Goal: Transaction & Acquisition: Download file/media

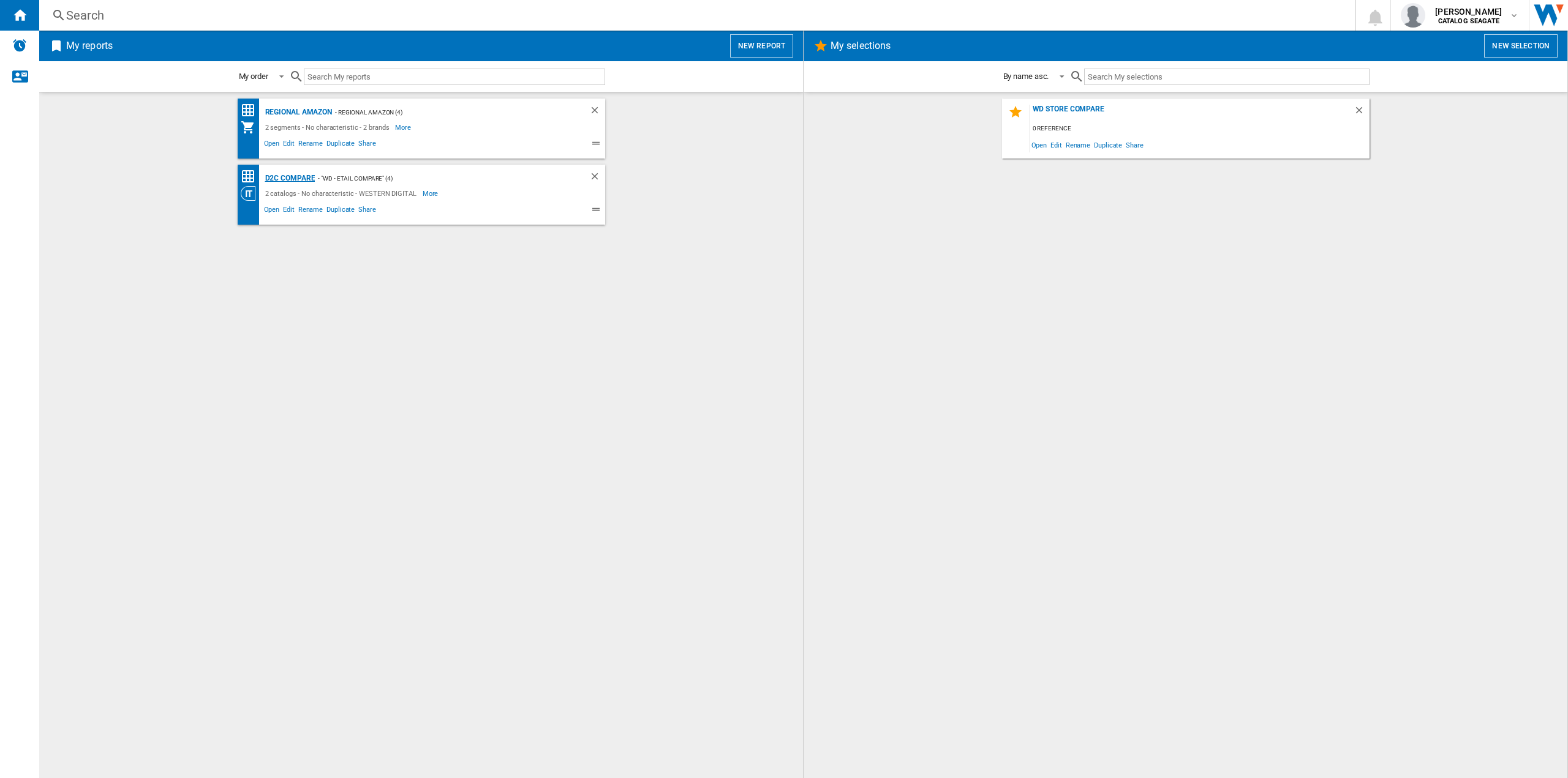
click at [299, 178] on div "D2C Compare" at bounding box center [288, 178] width 53 height 15
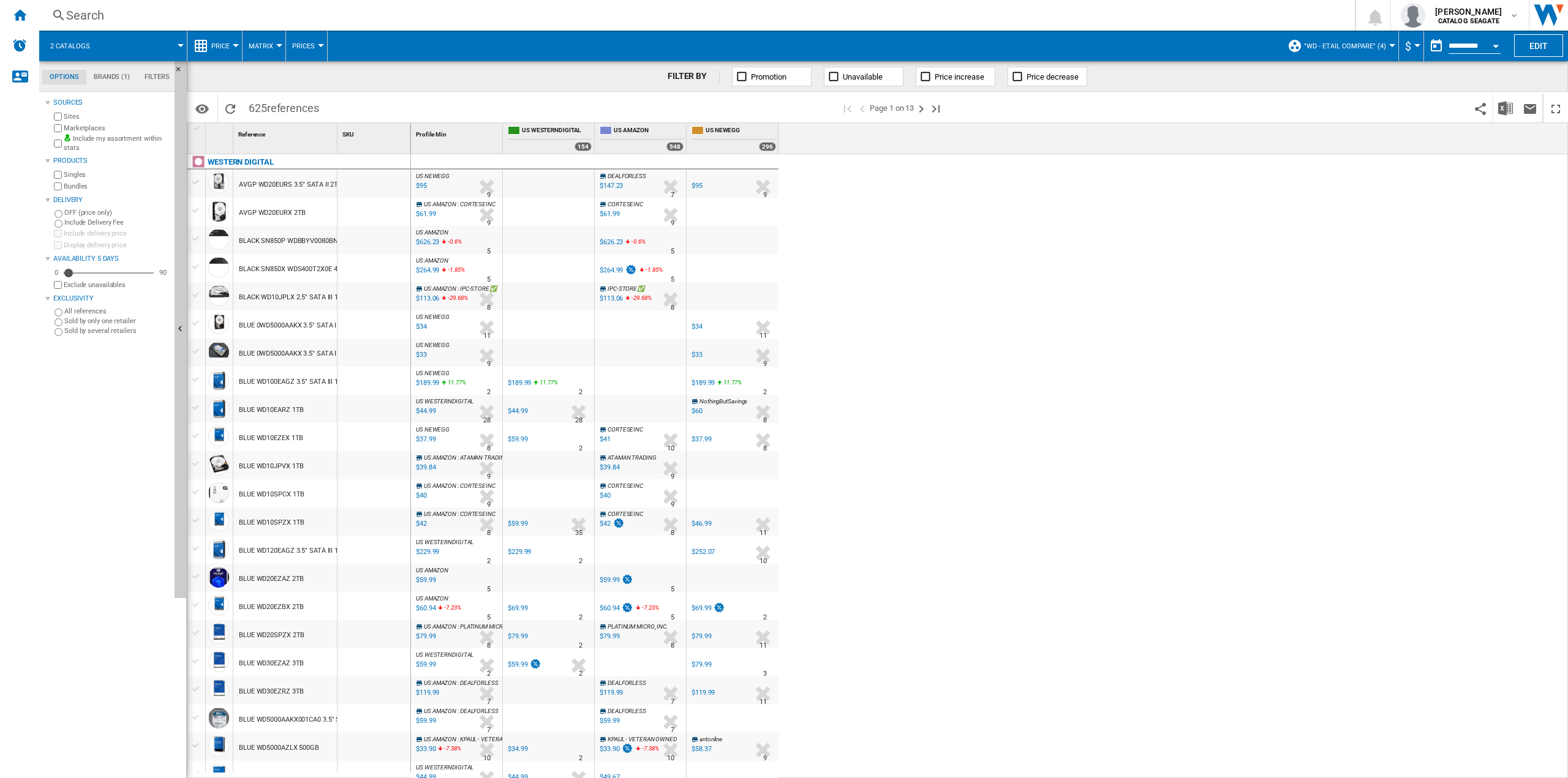
click at [268, 44] on span "Matrix" at bounding box center [261, 46] width 25 height 8
click at [303, 44] on md-backdrop at bounding box center [784, 389] width 1568 height 778
click at [314, 44] on span "Prices" at bounding box center [303, 46] width 23 height 8
click at [233, 45] on md-backdrop at bounding box center [784, 389] width 1568 height 778
click at [233, 45] on div at bounding box center [236, 46] width 6 height 3
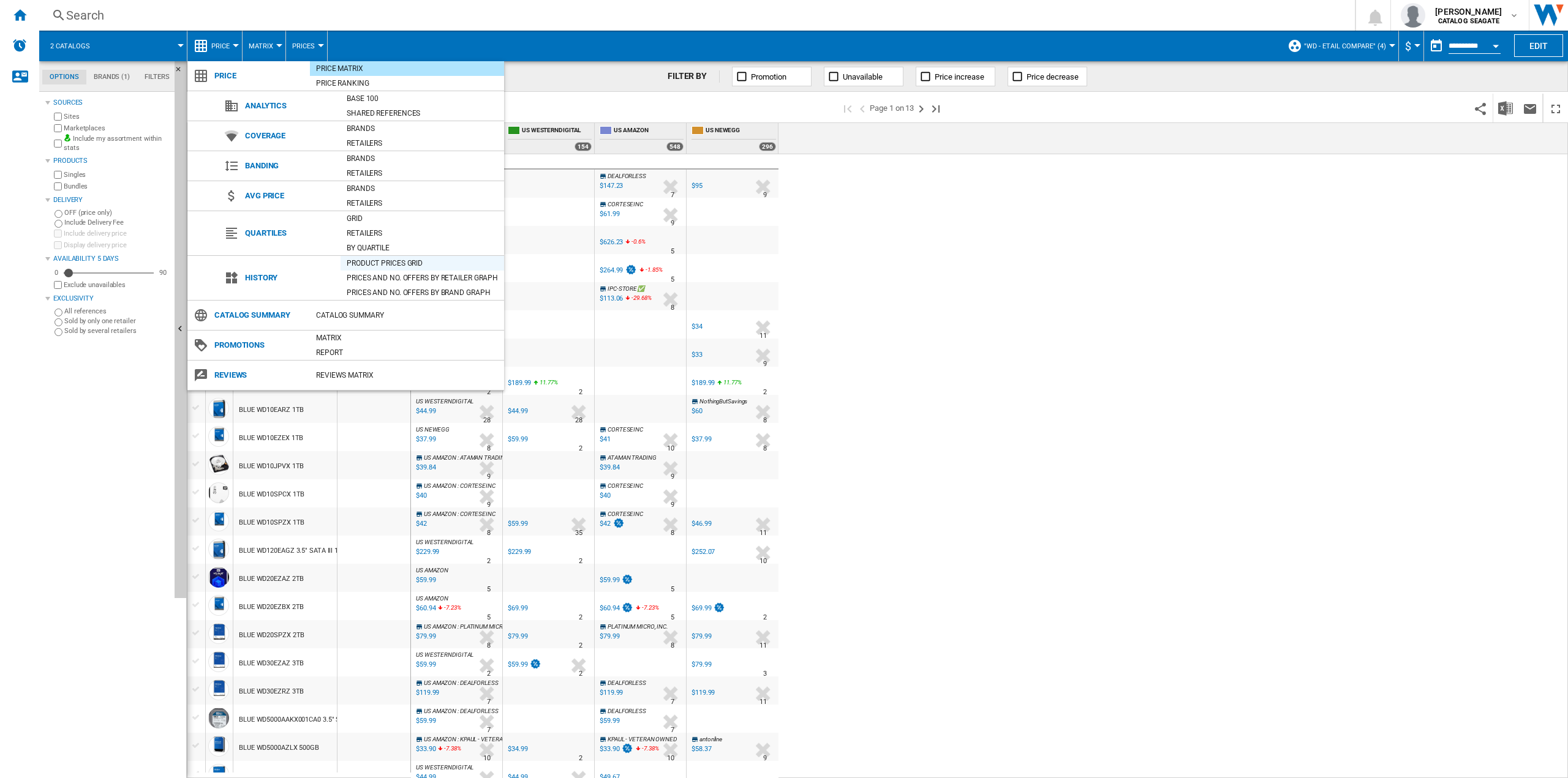
click at [385, 261] on div "Product prices grid" at bounding box center [422, 263] width 163 height 12
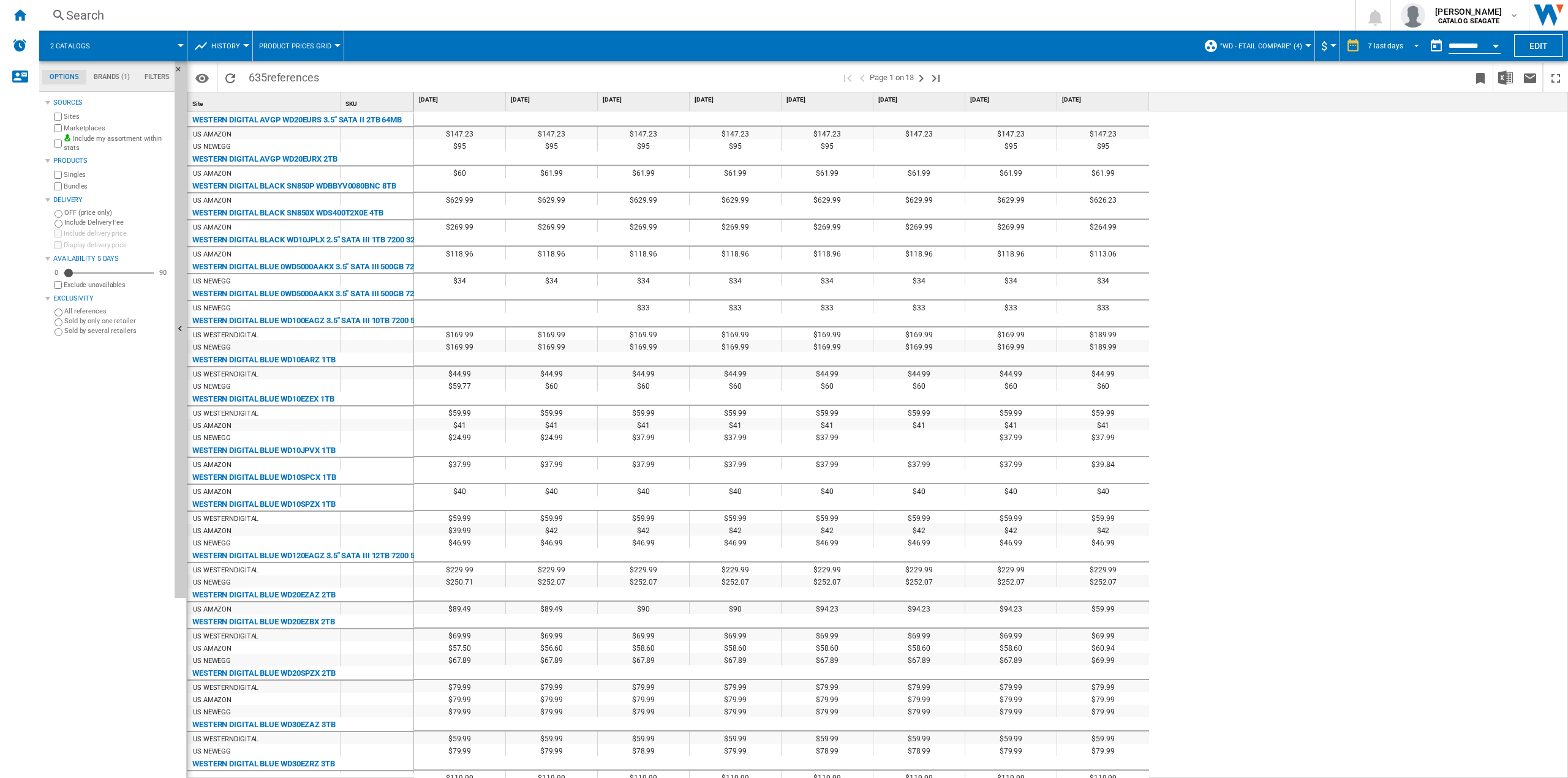
click at [1411, 39] on span "REPORTS.WIZARD.STEPS.REPORT.STEPS.REPORT_OPTIONS.PERIOD: 7 last days" at bounding box center [1413, 44] width 15 height 11
click at [1393, 81] on div "21 last days" at bounding box center [1386, 83] width 40 height 10
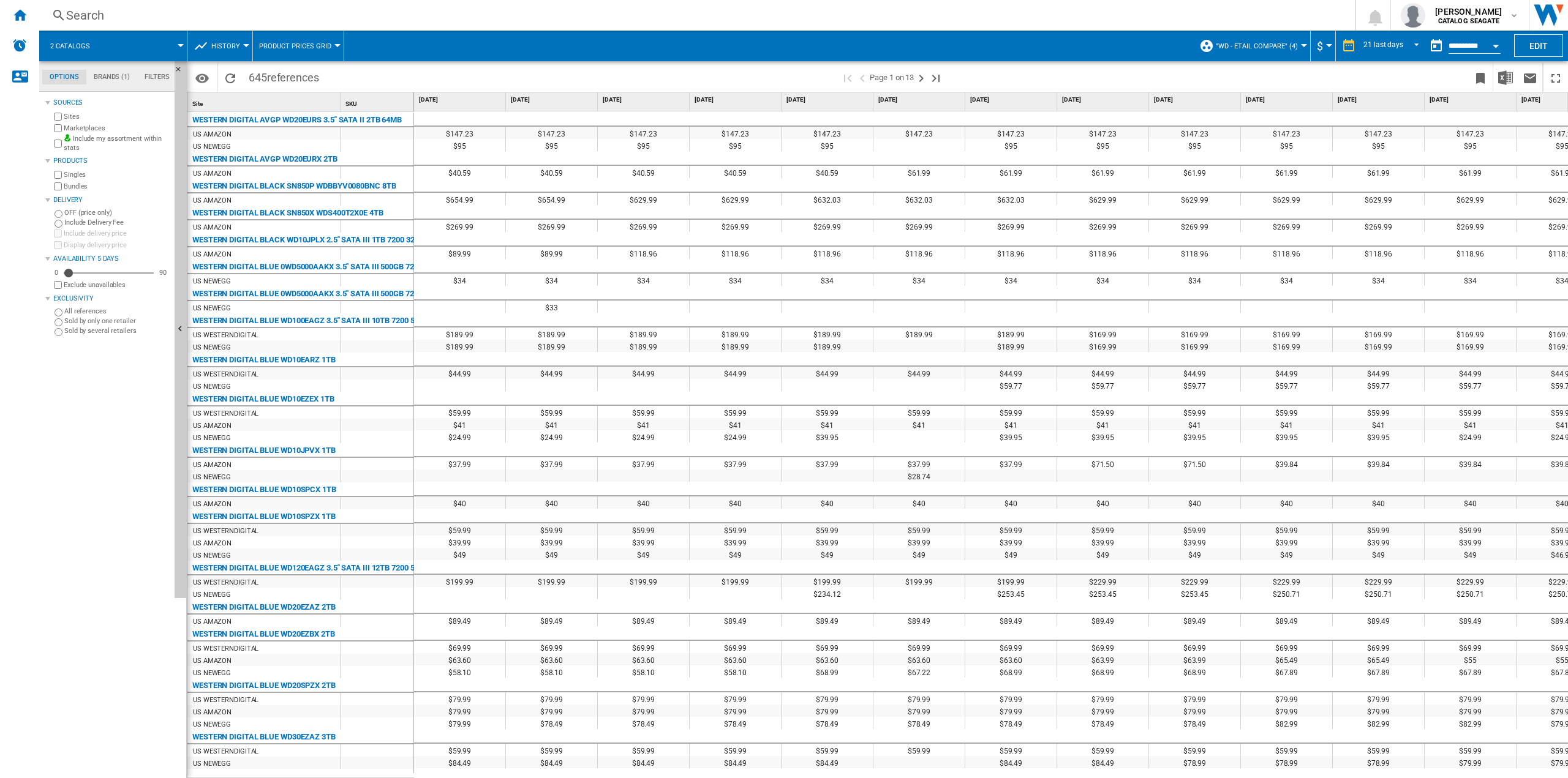
click at [240, 41] on button "History" at bounding box center [229, 46] width 35 height 30
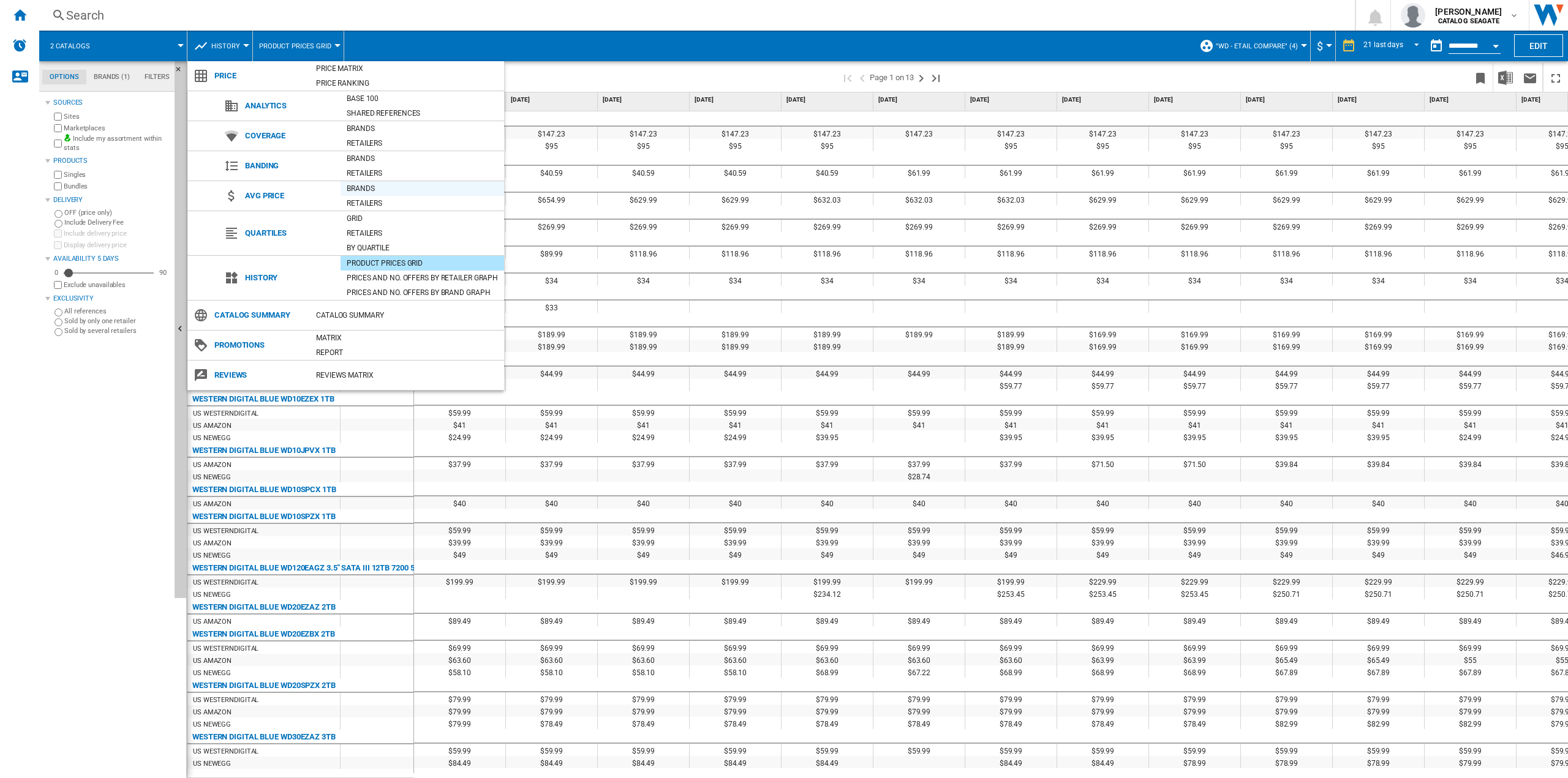
click at [354, 190] on div "Brands" at bounding box center [422, 188] width 163 height 12
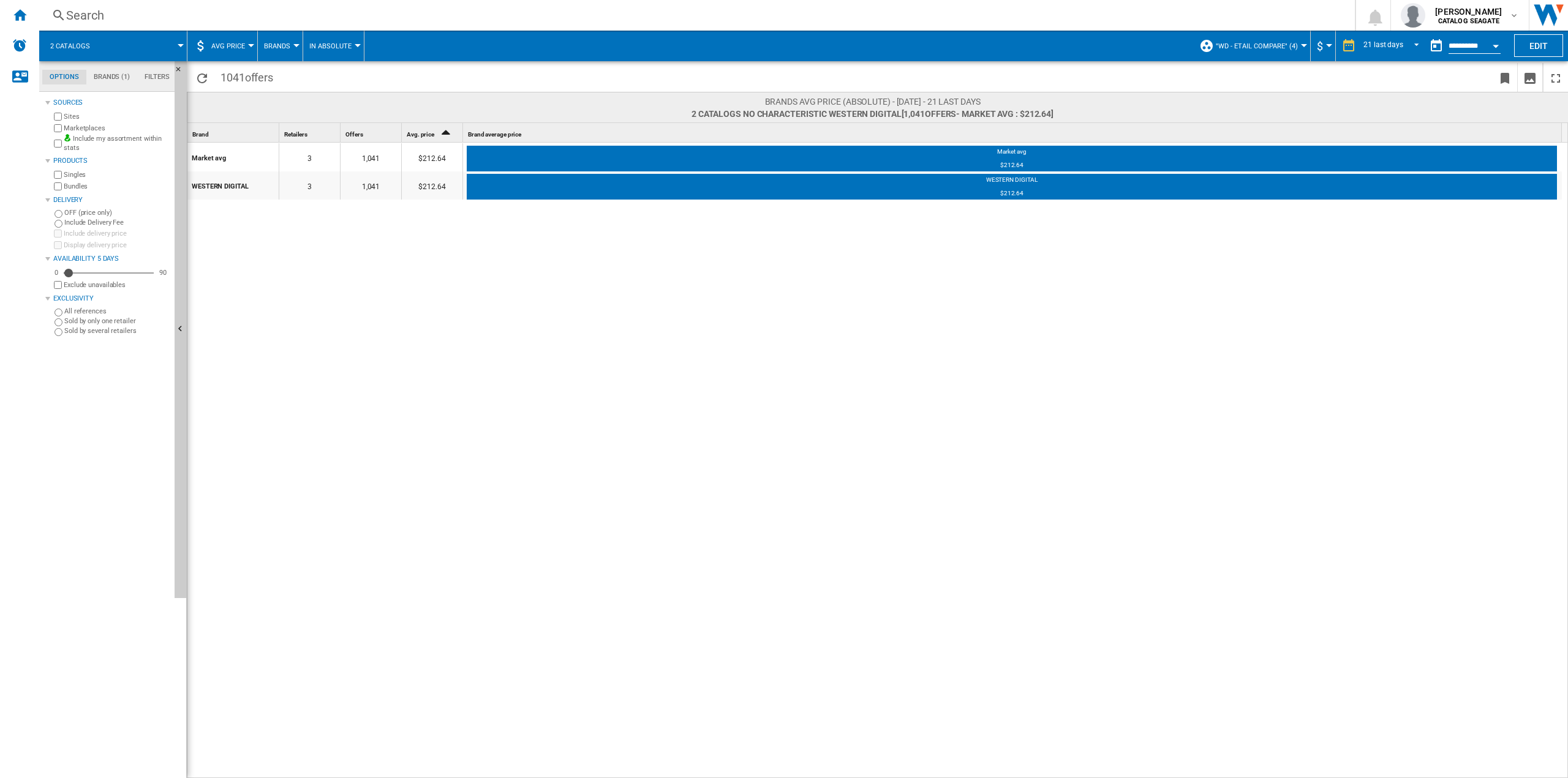
click at [287, 48] on span "Brands" at bounding box center [277, 46] width 26 height 8
click at [224, 47] on md-backdrop at bounding box center [784, 389] width 1568 height 778
click at [225, 47] on span "AVG Price" at bounding box center [228, 46] width 33 height 8
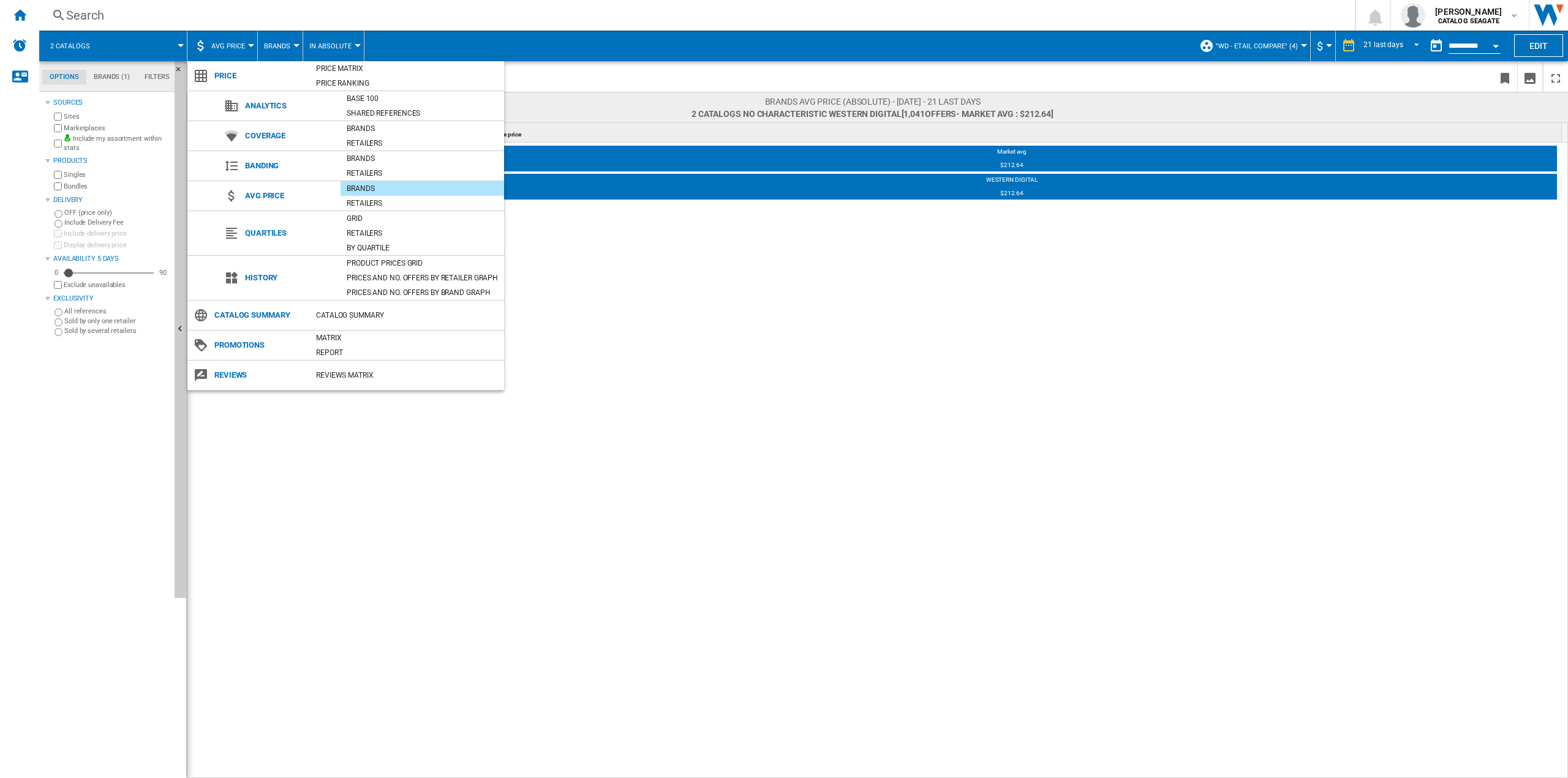
click at [253, 47] on md-backdrop at bounding box center [784, 389] width 1568 height 778
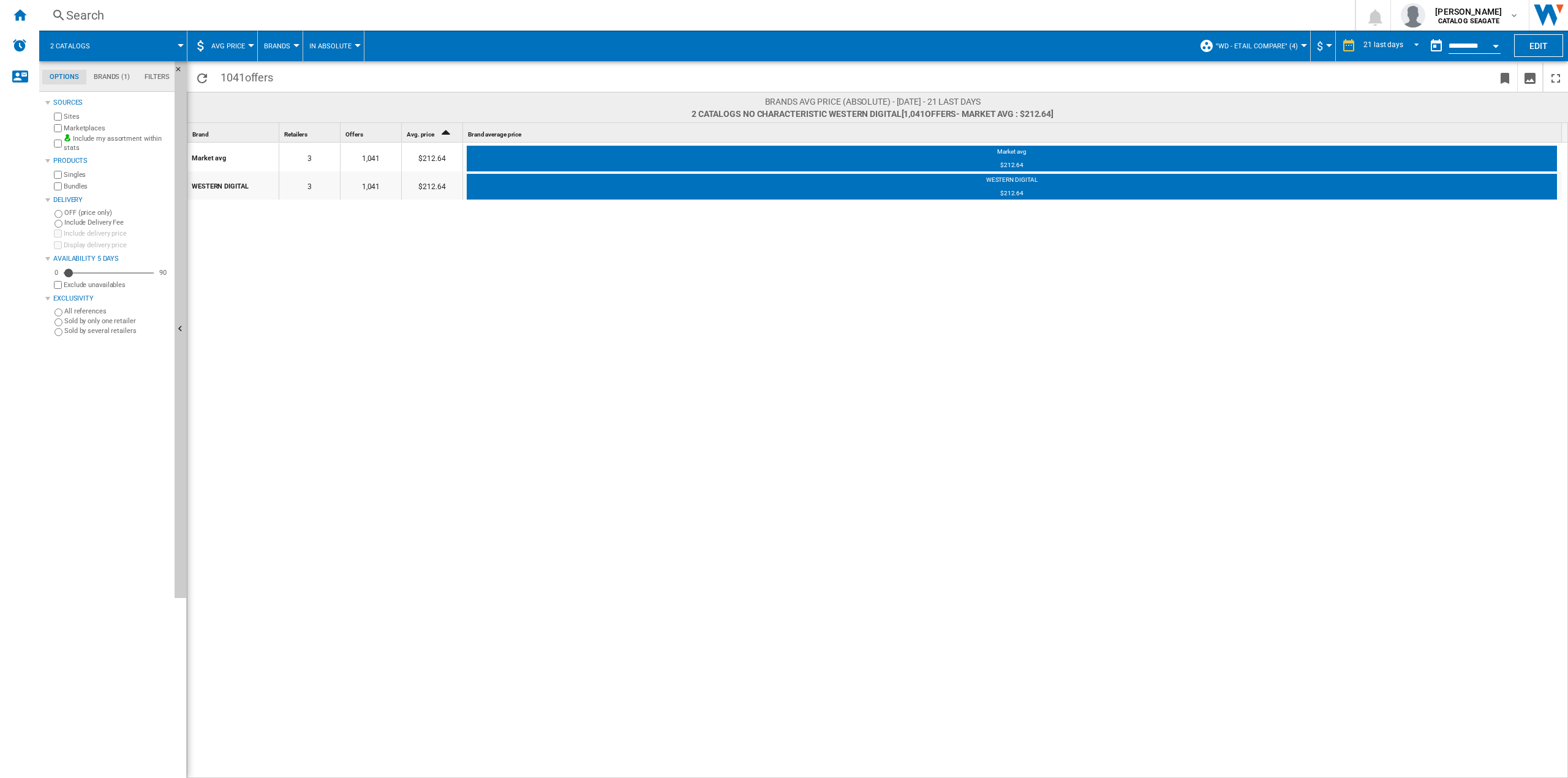
click at [292, 47] on button "Brands" at bounding box center [280, 46] width 33 height 30
click at [292, 122] on md-menu-content "Brands Retailers" at bounding box center [286, 91] width 59 height 68
click at [285, 111] on button "Retailers" at bounding box center [286, 105] width 59 height 29
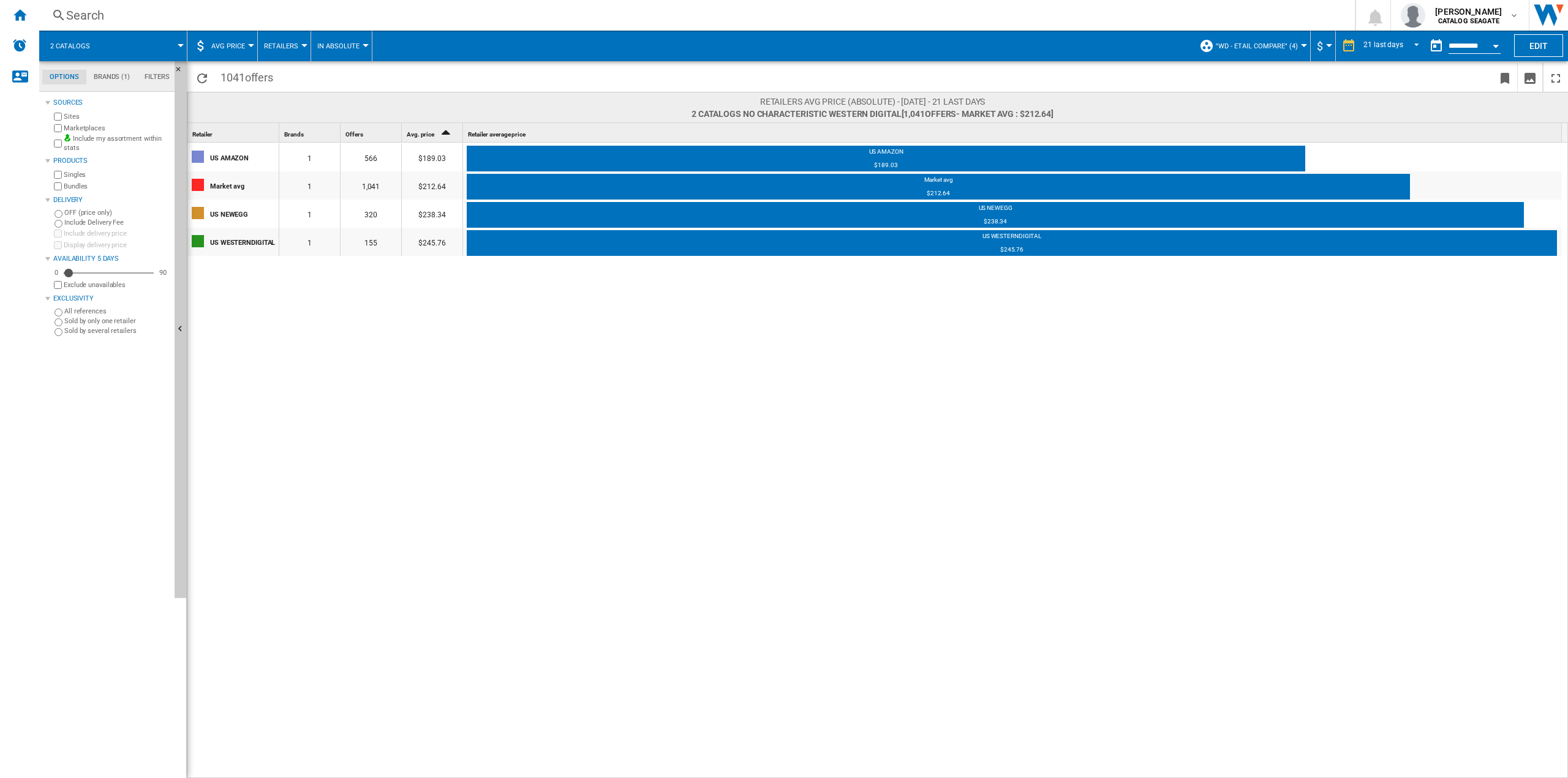
click at [253, 49] on md-menu "AVG Price Price Price Matrix Price Ranking Analytics Base 100 Shared references…" at bounding box center [222, 46] width 70 height 30
click at [250, 49] on button "AVG Price" at bounding box center [231, 46] width 40 height 30
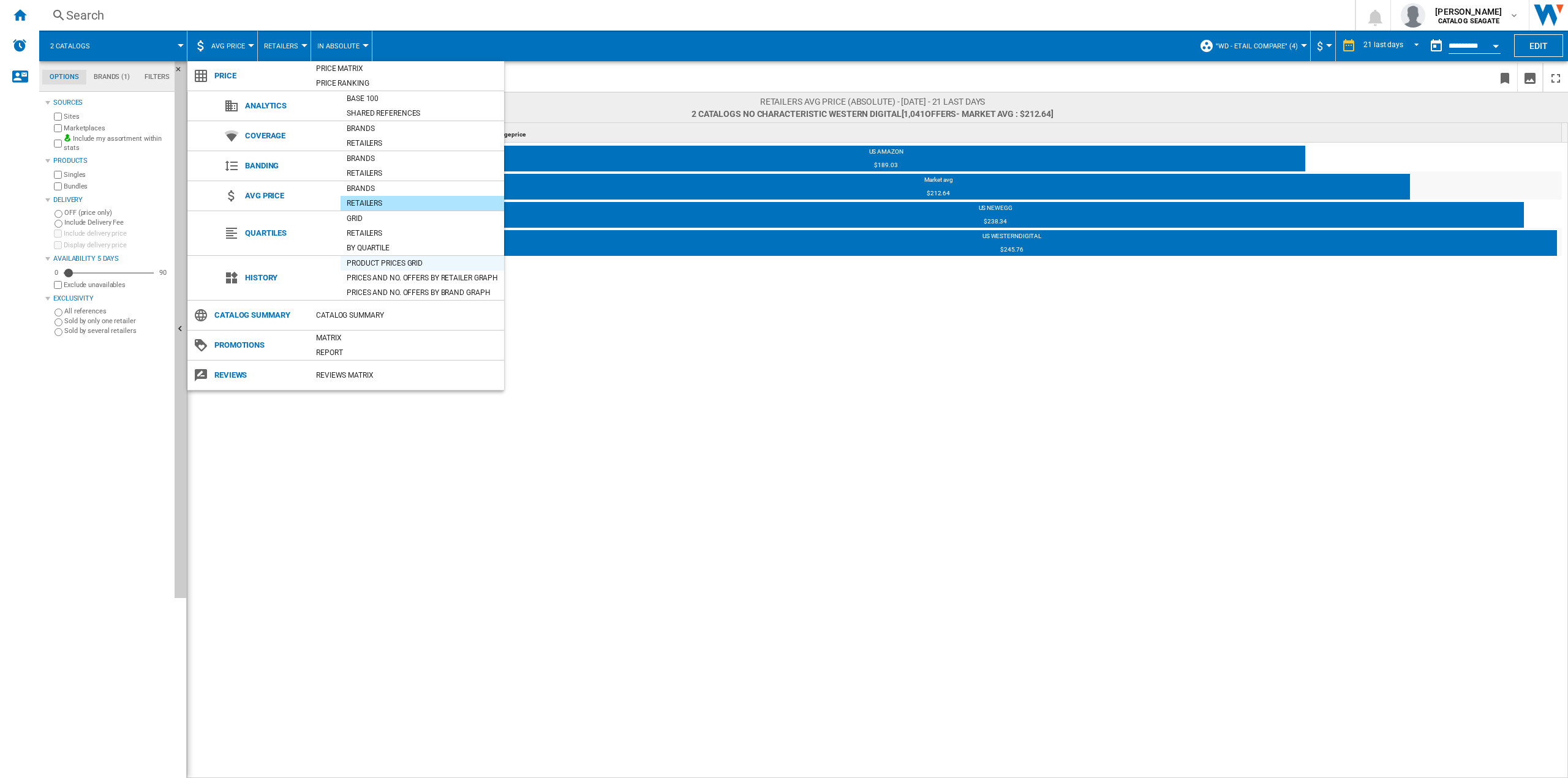
click at [372, 263] on div "Product prices grid" at bounding box center [422, 263] width 163 height 12
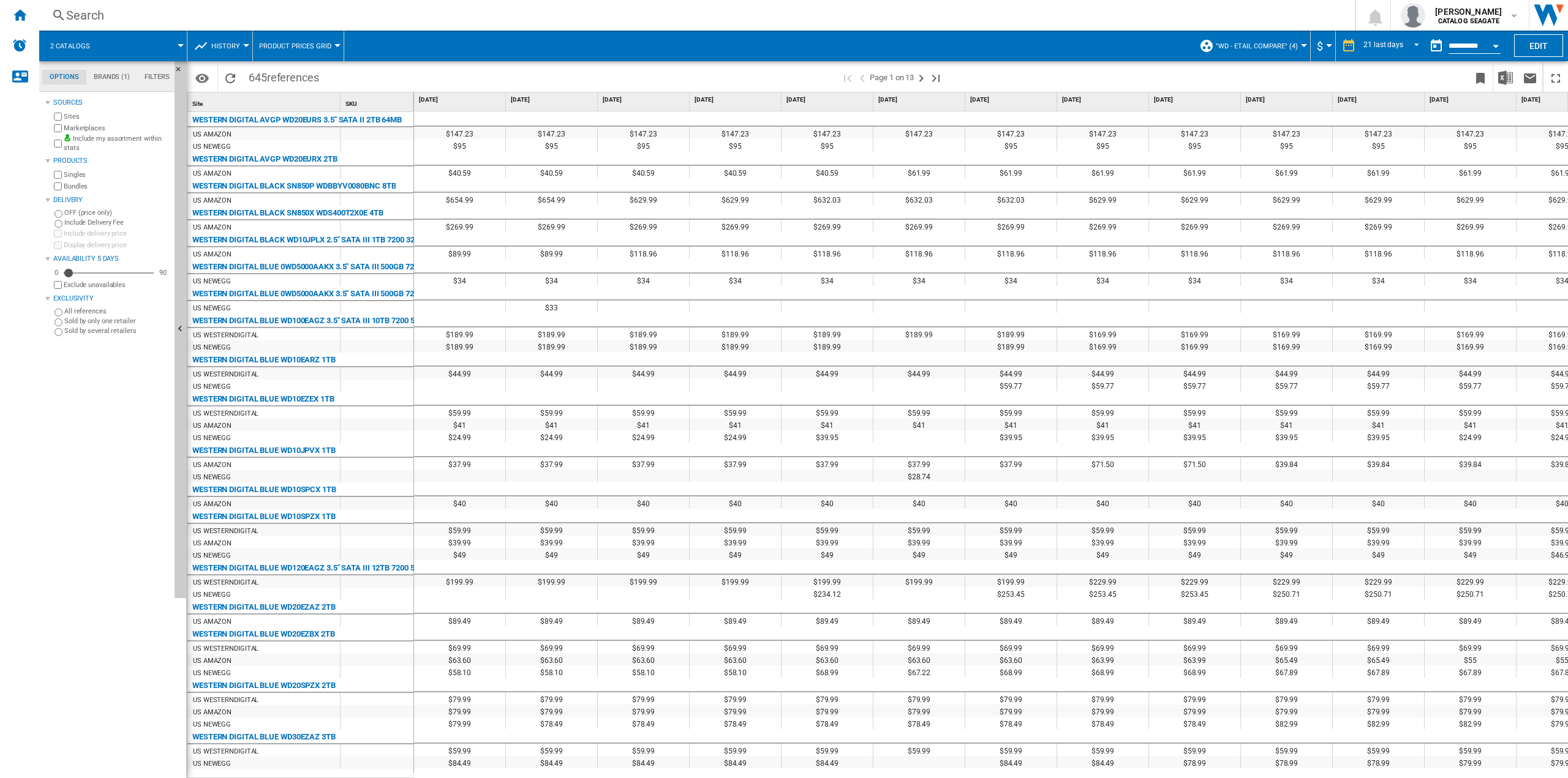
click at [1322, 44] on button "$" at bounding box center [1323, 46] width 12 height 30
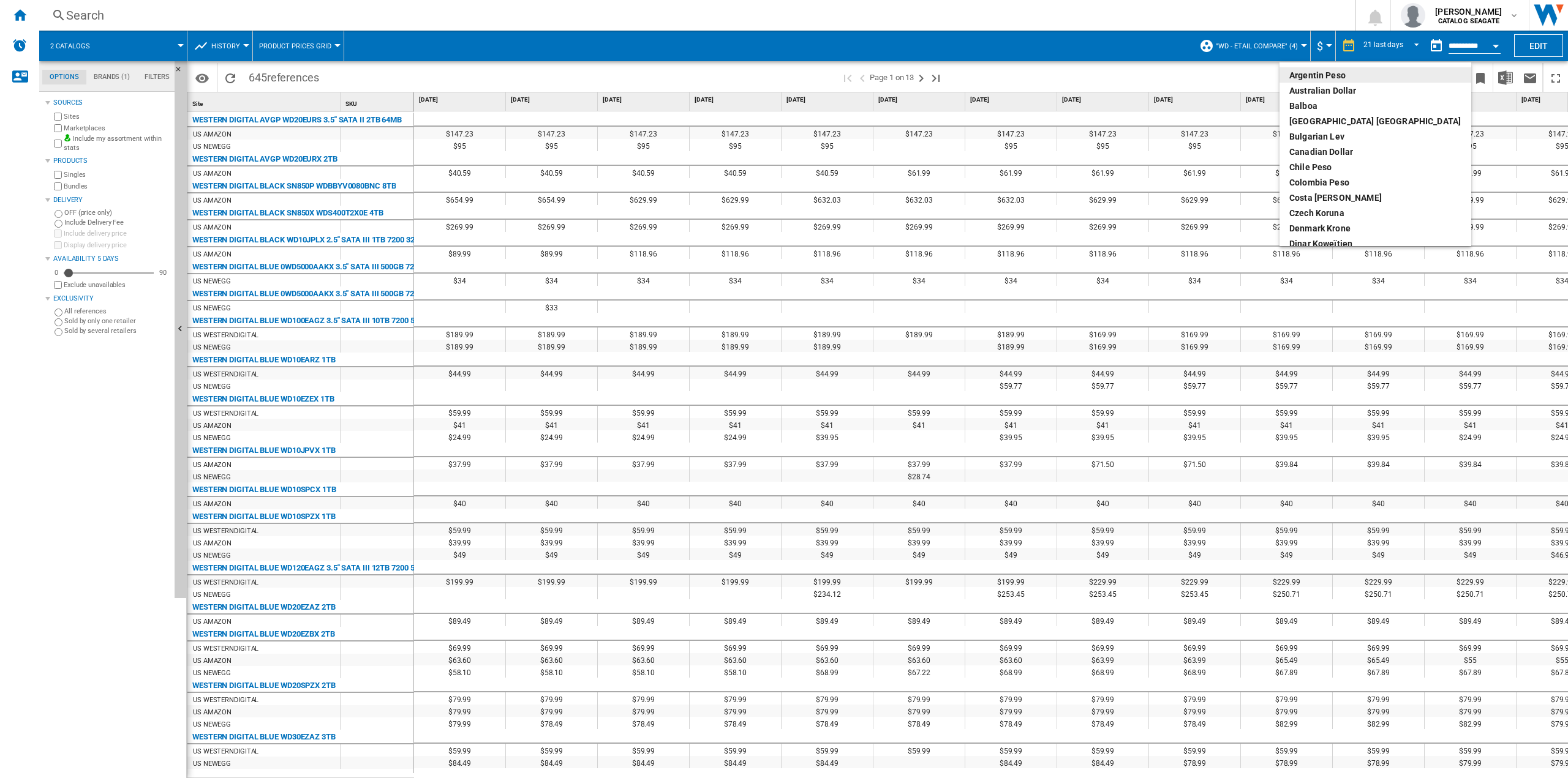
click at [1322, 44] on md-backdrop at bounding box center [784, 389] width 1568 height 778
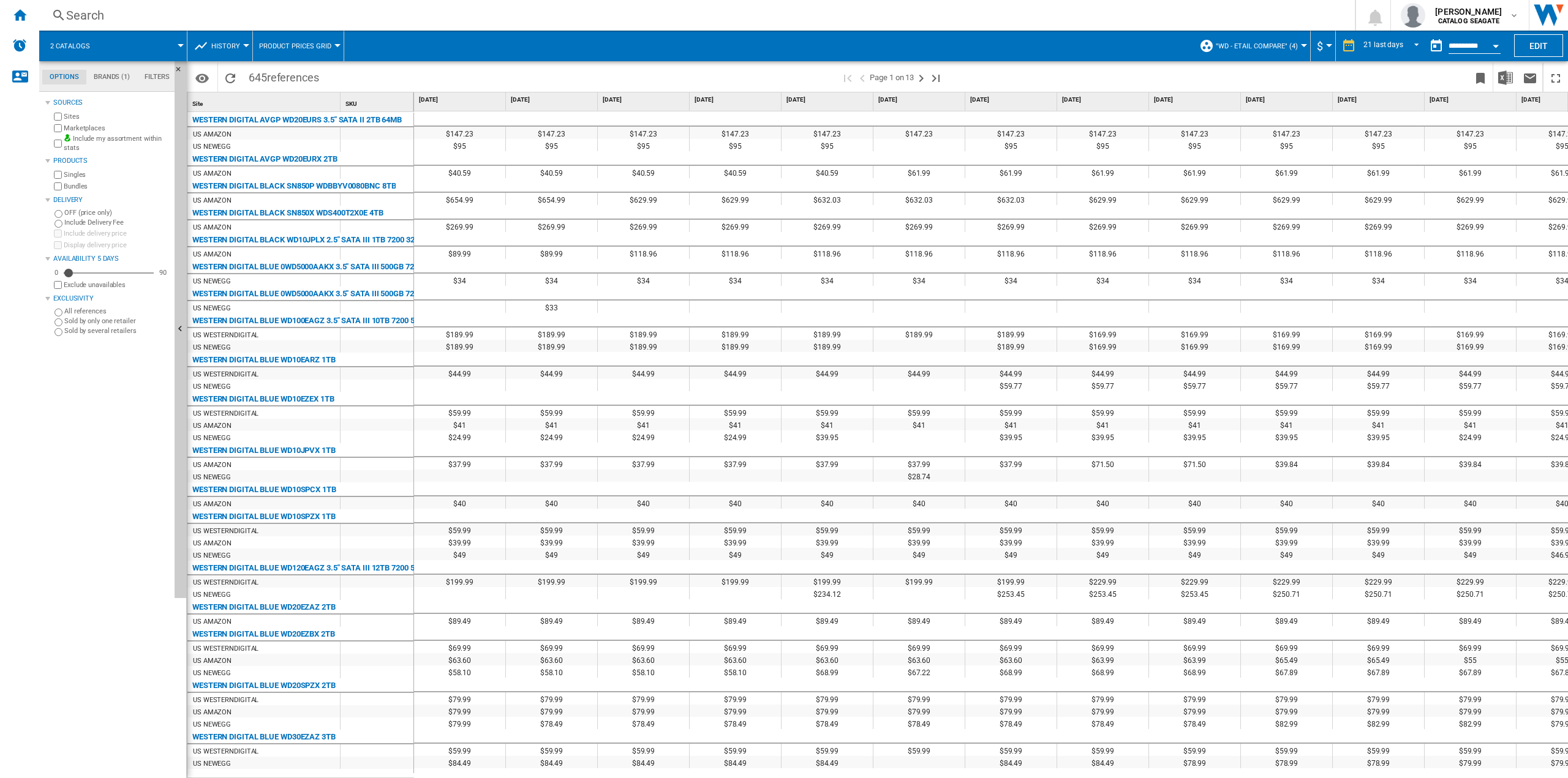
click at [1298, 44] on button ""WD - Etail Compare" (4)" at bounding box center [1259, 46] width 88 height 30
click at [1298, 44] on md-backdrop at bounding box center [784, 389] width 1568 height 778
click at [296, 47] on span "Product prices grid" at bounding box center [295, 46] width 73 height 8
click at [428, 17] on md-backdrop at bounding box center [784, 389] width 1568 height 778
click at [335, 52] on md-menu "Product prices grid" at bounding box center [298, 46] width 91 height 30
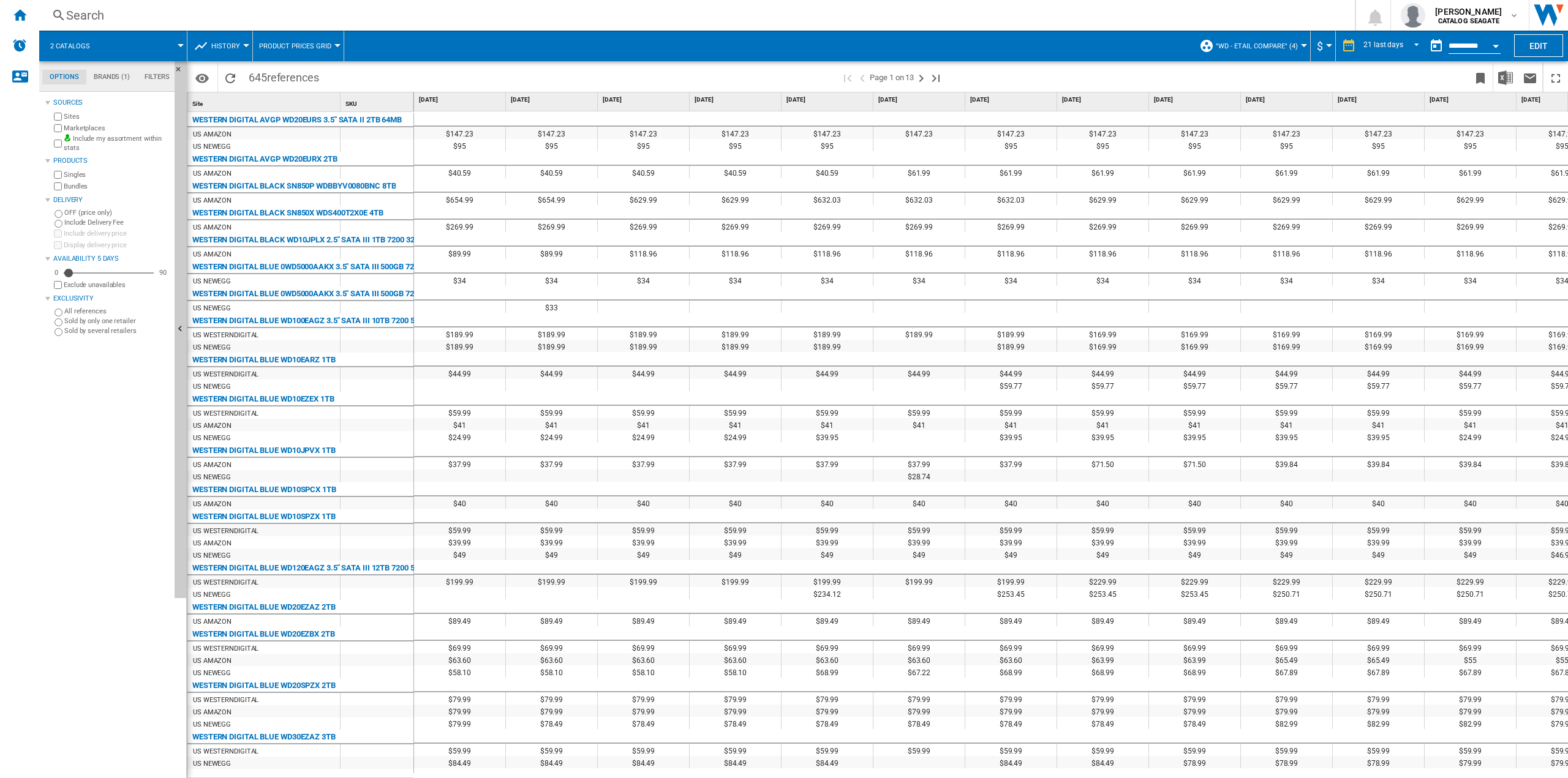
click at [331, 44] on button "Product prices grid" at bounding box center [298, 46] width 78 height 30
click at [576, 15] on md-backdrop at bounding box center [784, 389] width 1568 height 778
click at [1504, 73] on img "Download in Excel" at bounding box center [1505, 78] width 15 height 15
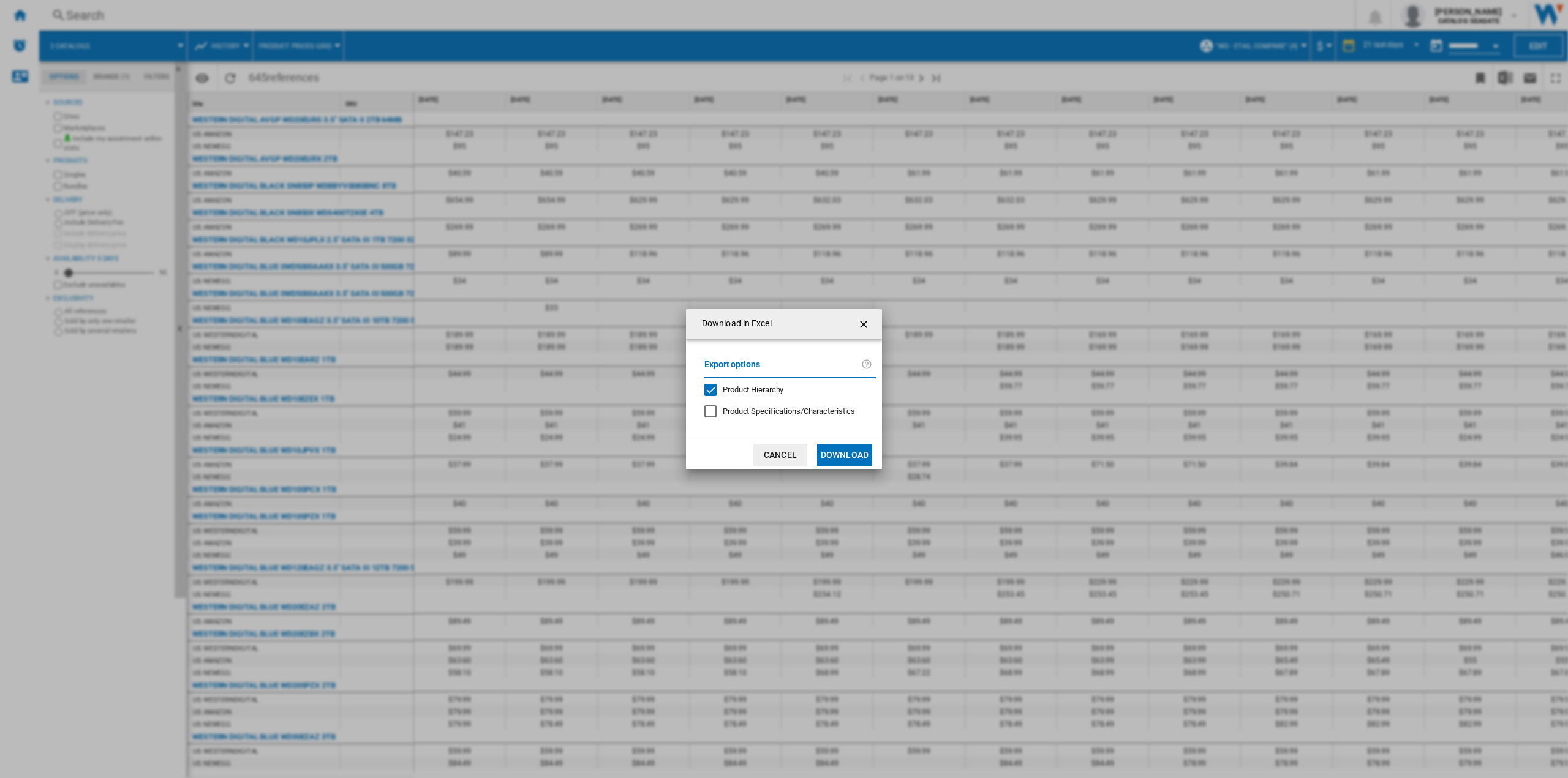
click at [707, 408] on div at bounding box center [710, 411] width 12 height 12
click at [852, 457] on button "Download" at bounding box center [844, 455] width 55 height 22
